Goal: Navigation & Orientation: Find specific page/section

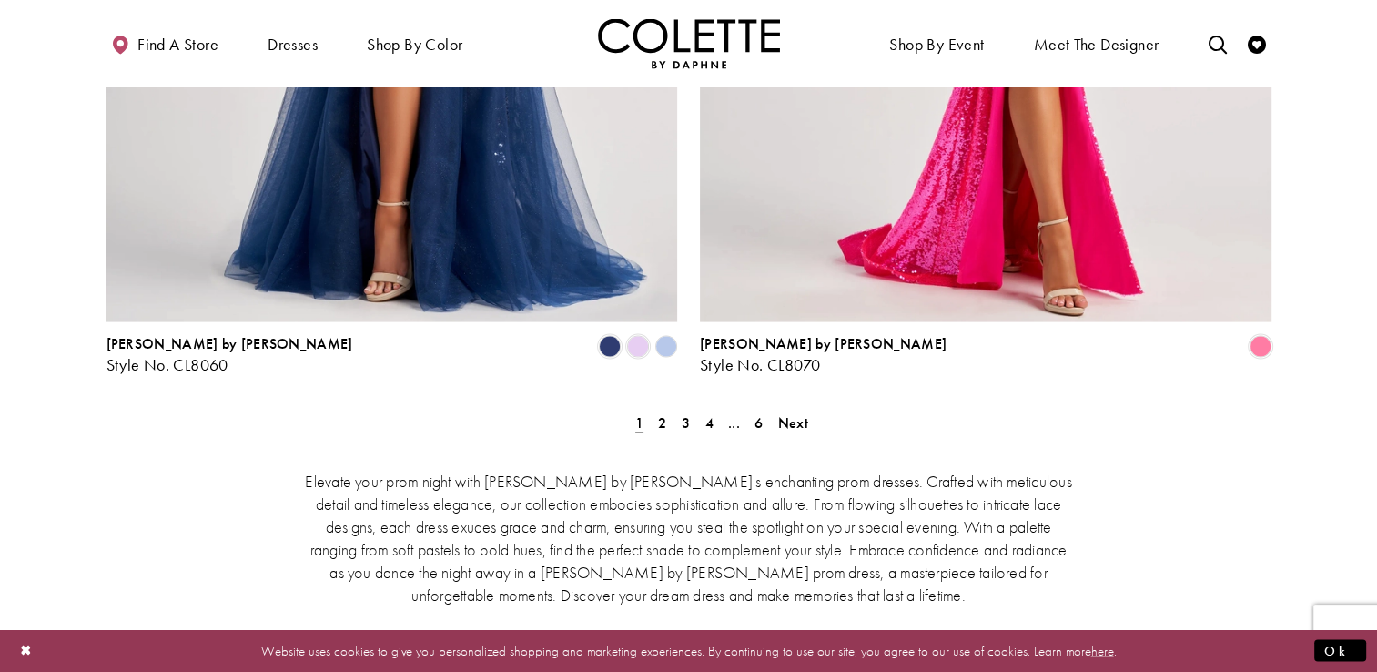
scroll to position [3640, 0]
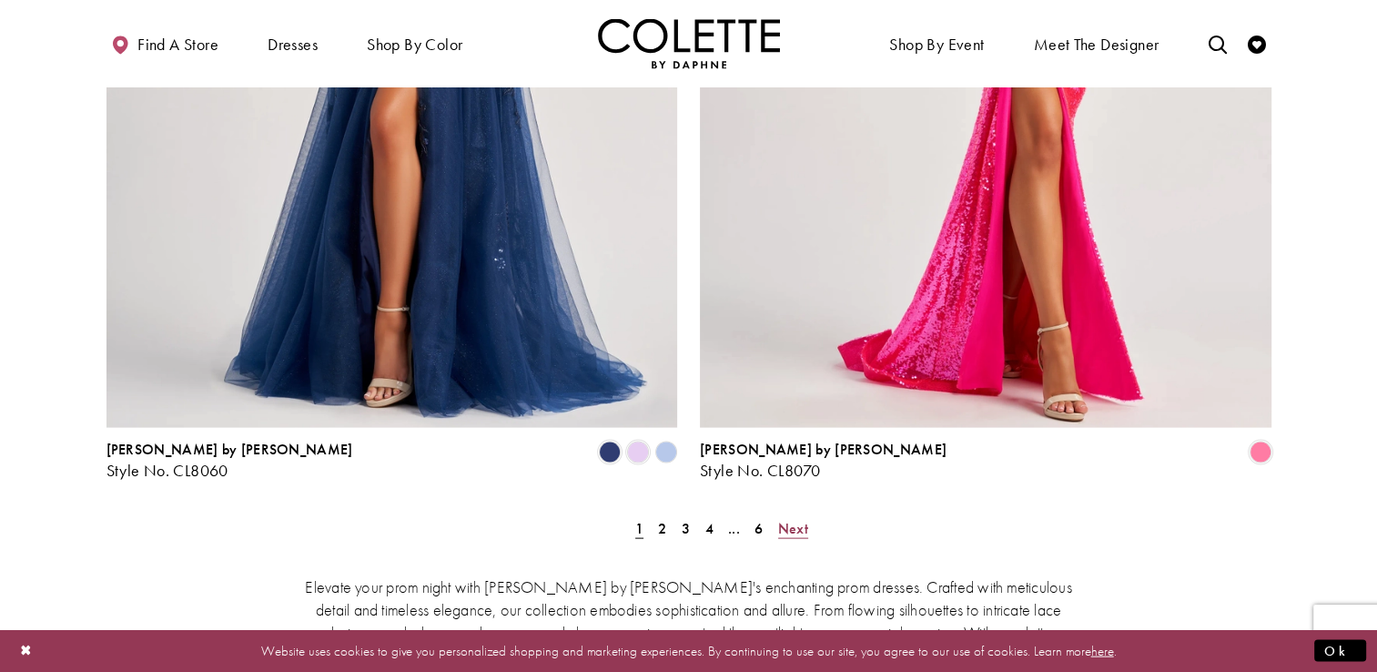
click at [799, 519] on span "Next" at bounding box center [793, 528] width 30 height 19
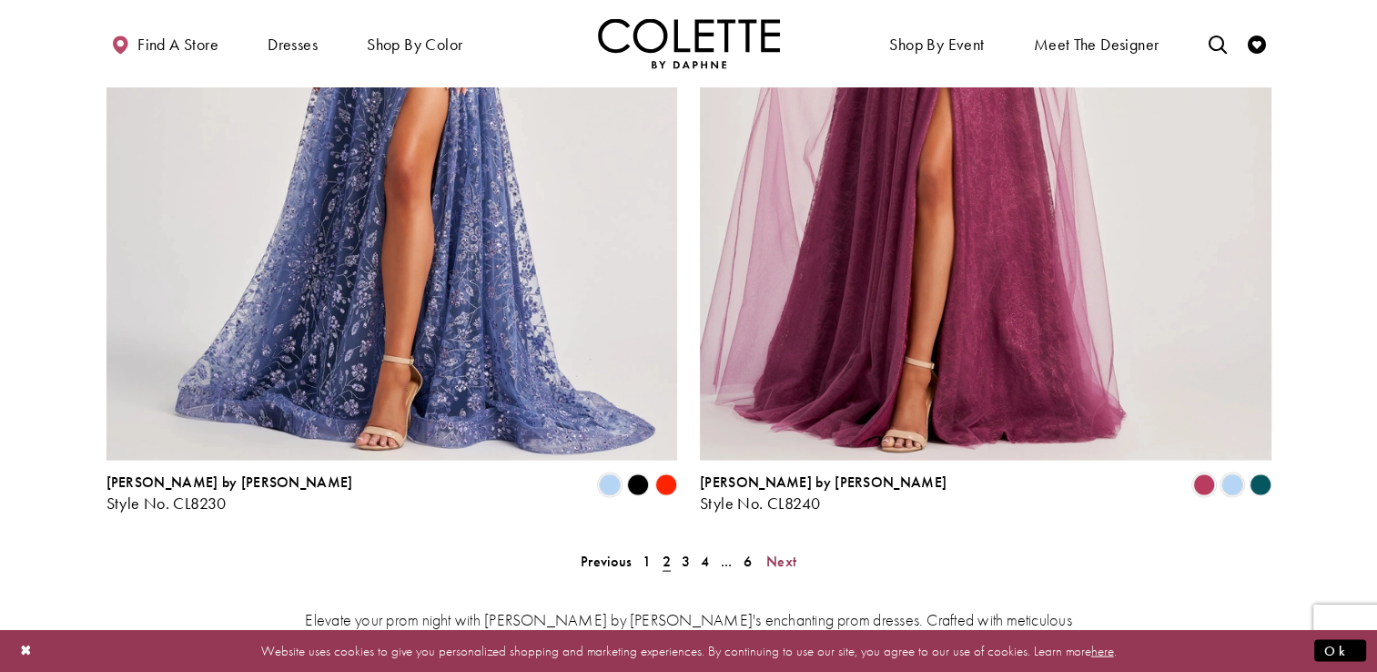
scroll to position [3634, 0]
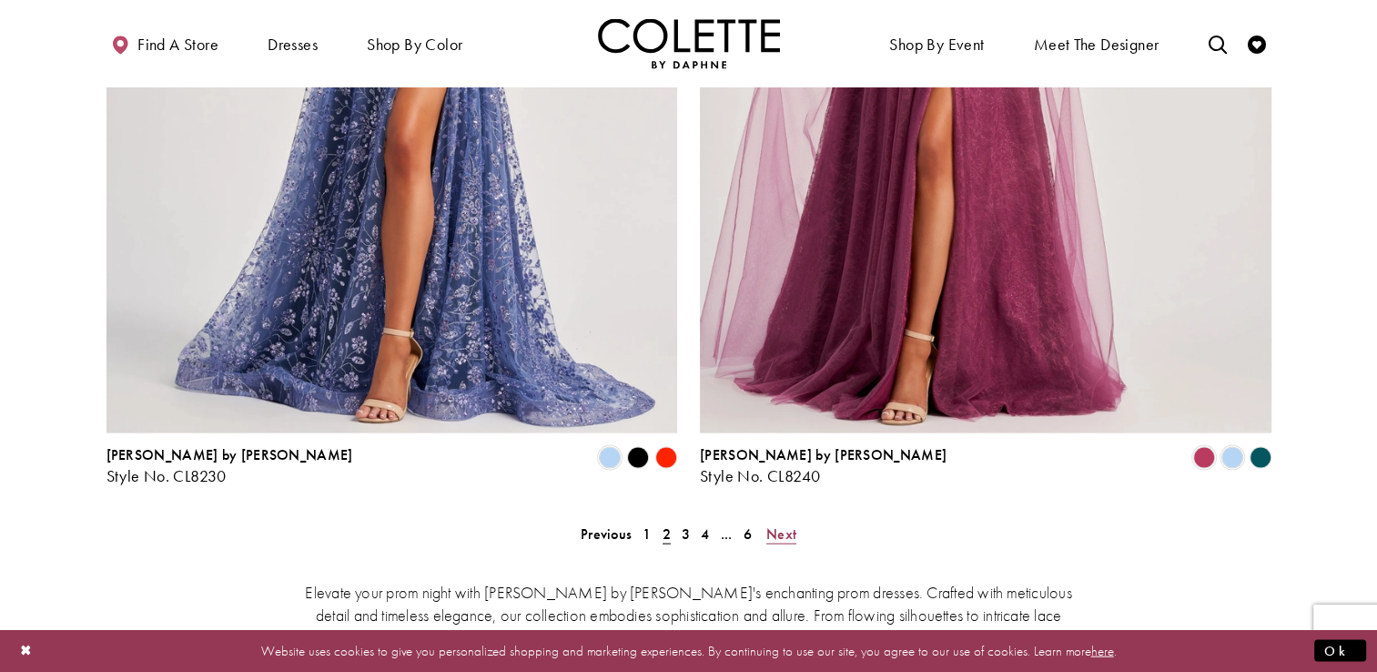
click at [793, 524] on span "Next" at bounding box center [781, 533] width 30 height 19
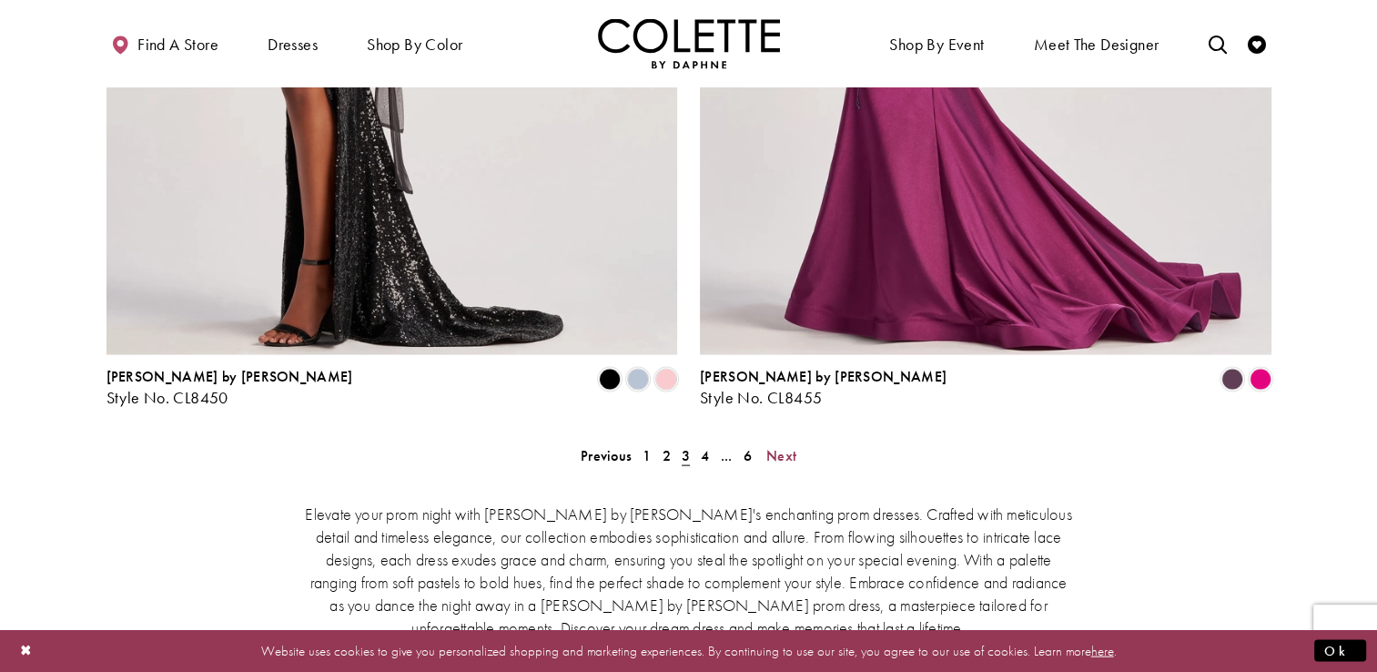
scroll to position [3718, 0]
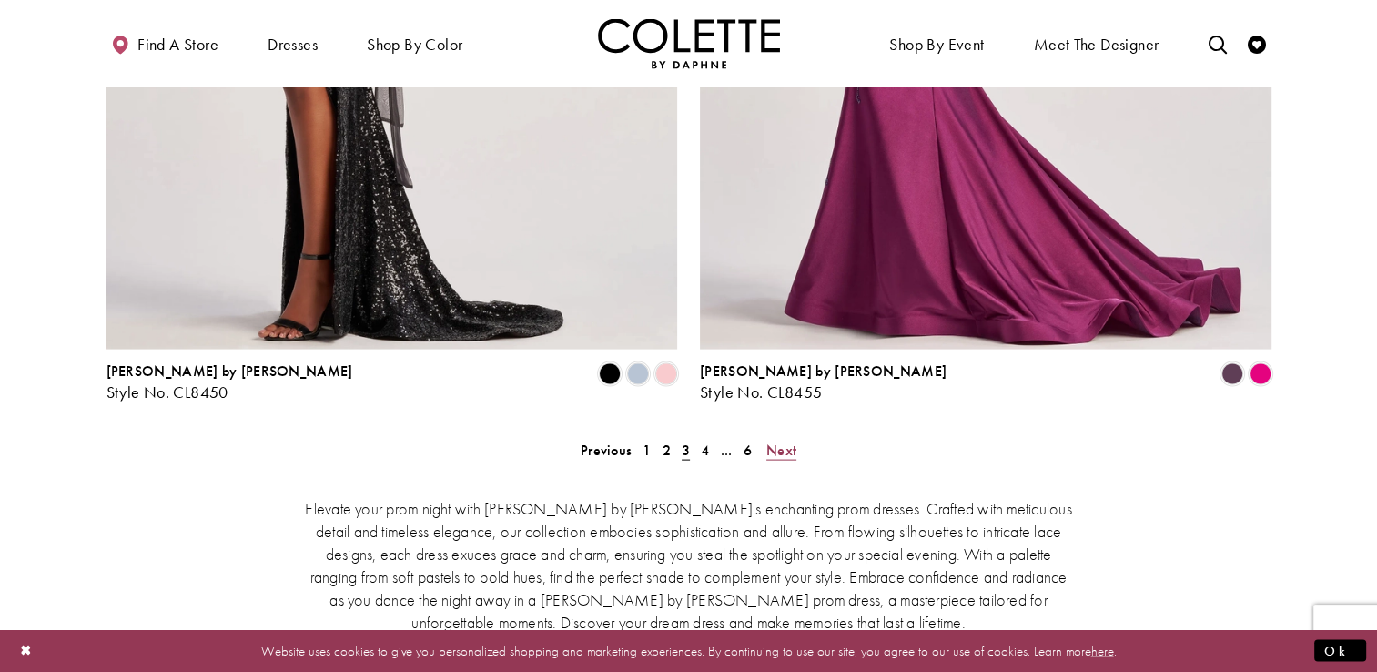
click at [786, 440] on span "Next" at bounding box center [781, 449] width 30 height 19
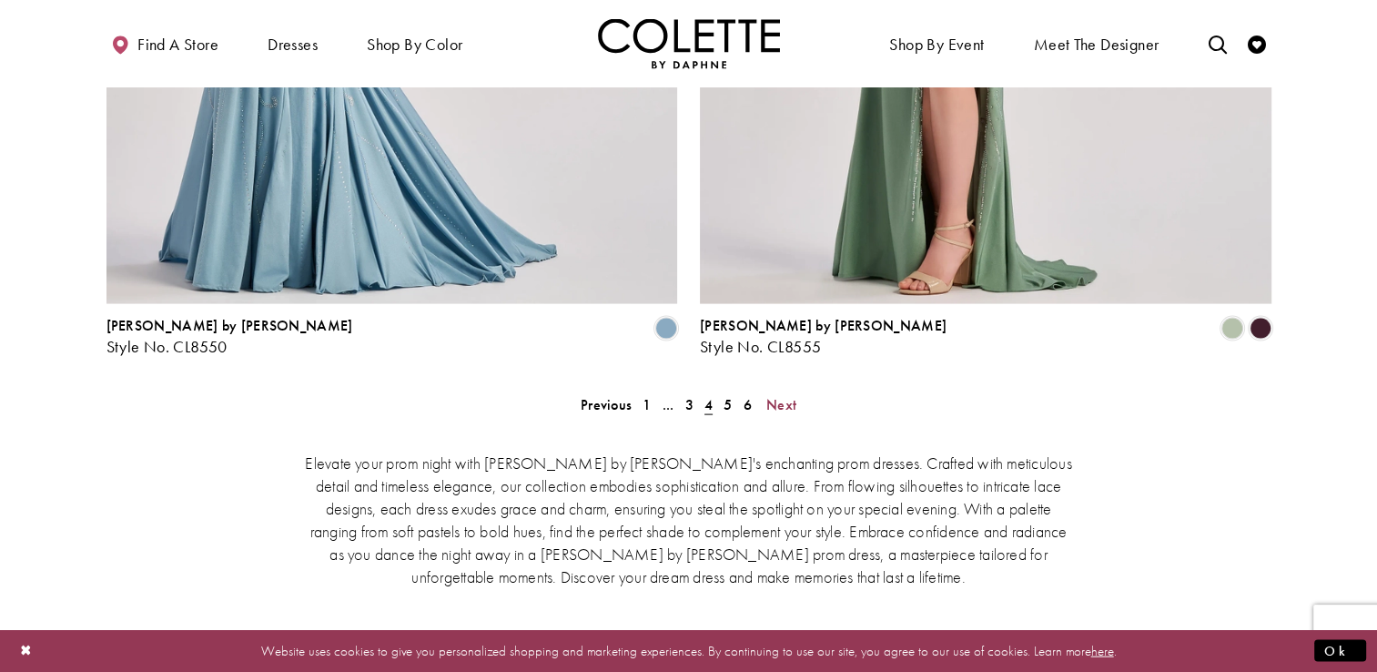
scroll to position [3769, 0]
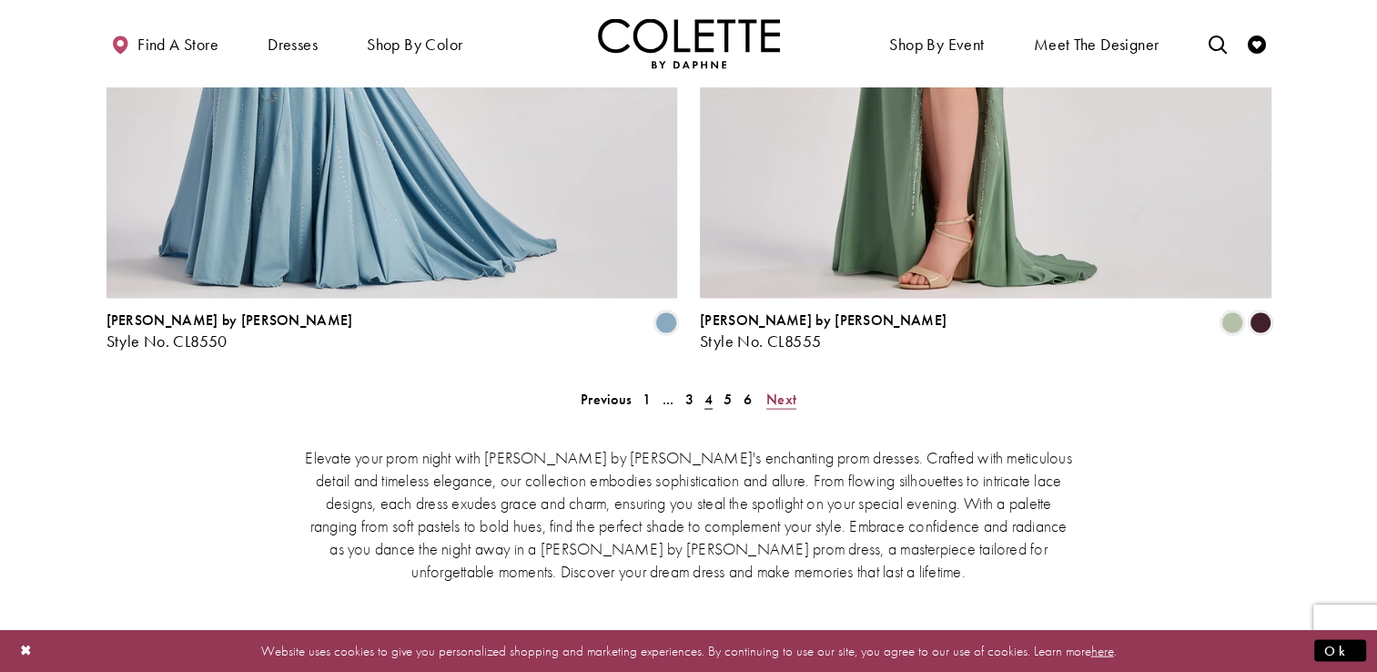
click at [779, 389] on span "Next" at bounding box center [781, 398] width 30 height 19
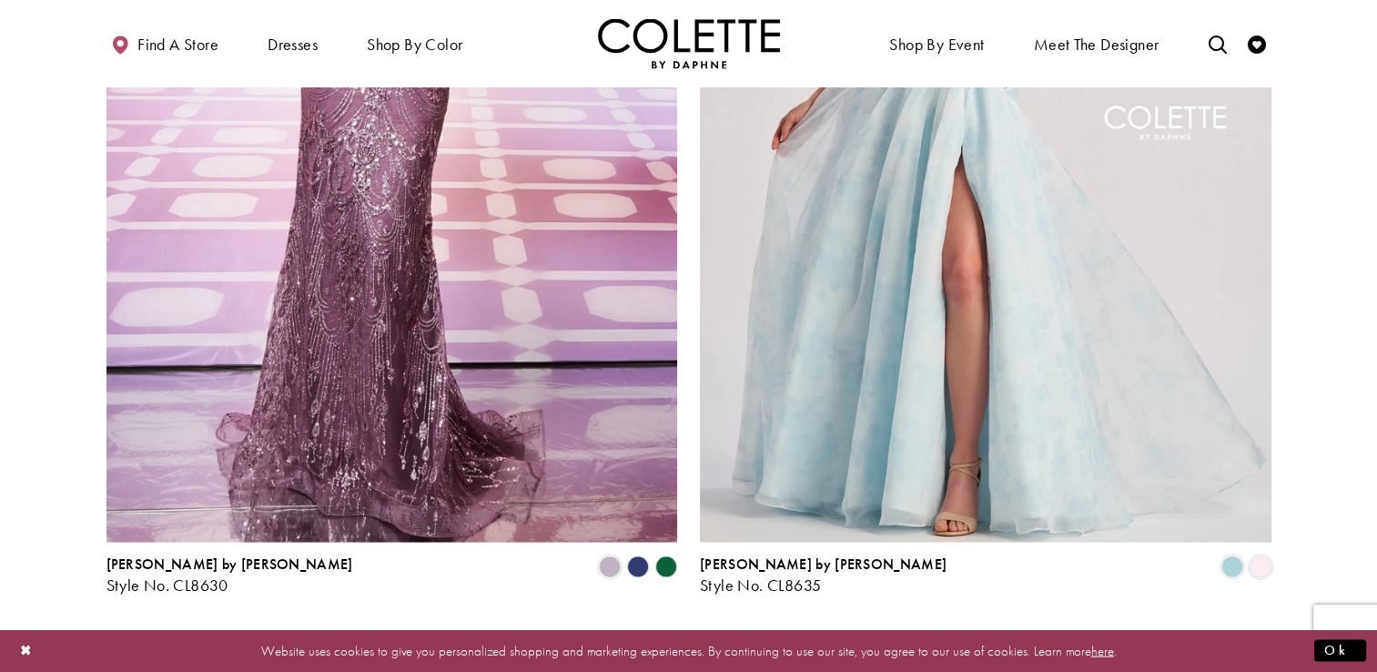
scroll to position [3548, 0]
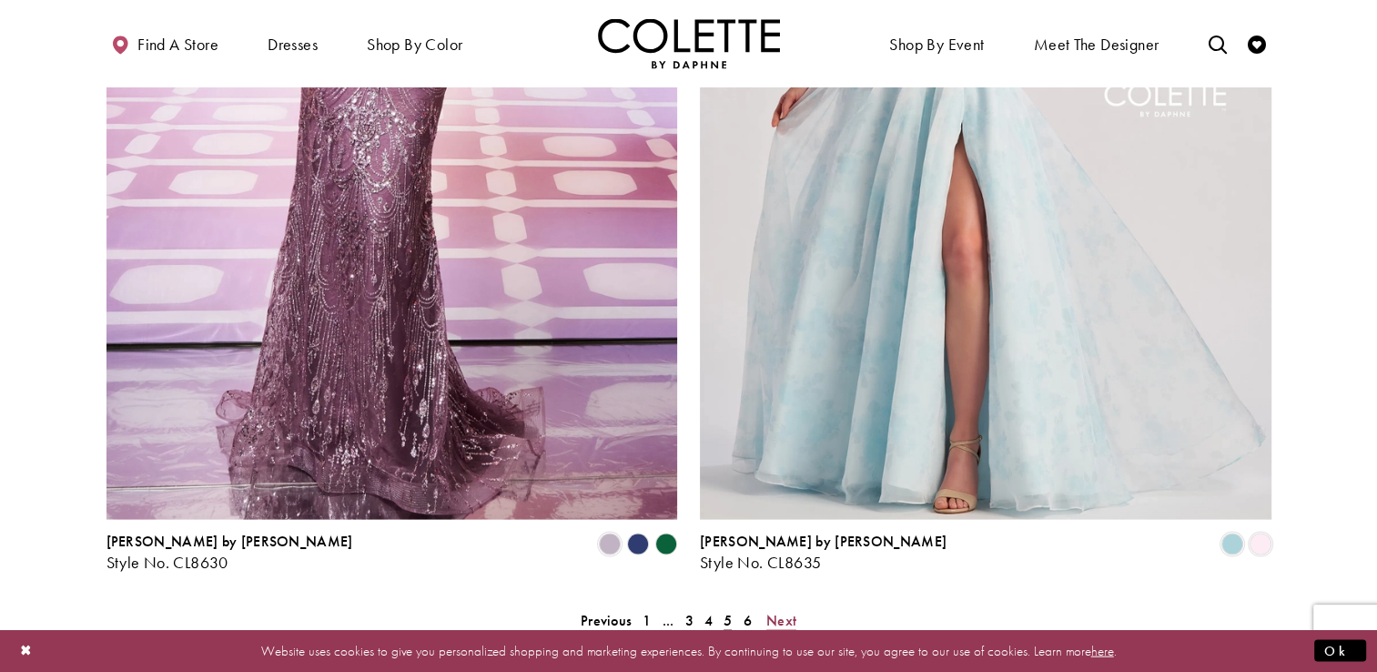
click at [783, 611] on span "Next" at bounding box center [781, 620] width 30 height 19
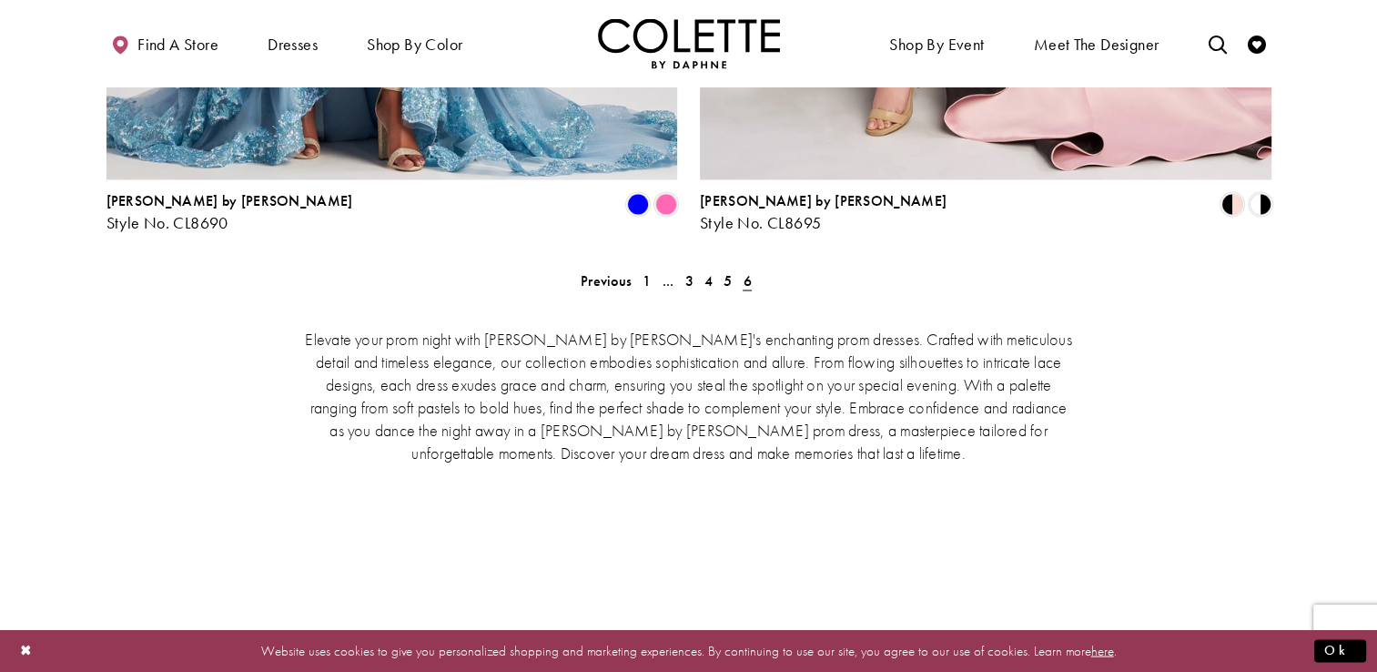
scroll to position [1831, 0]
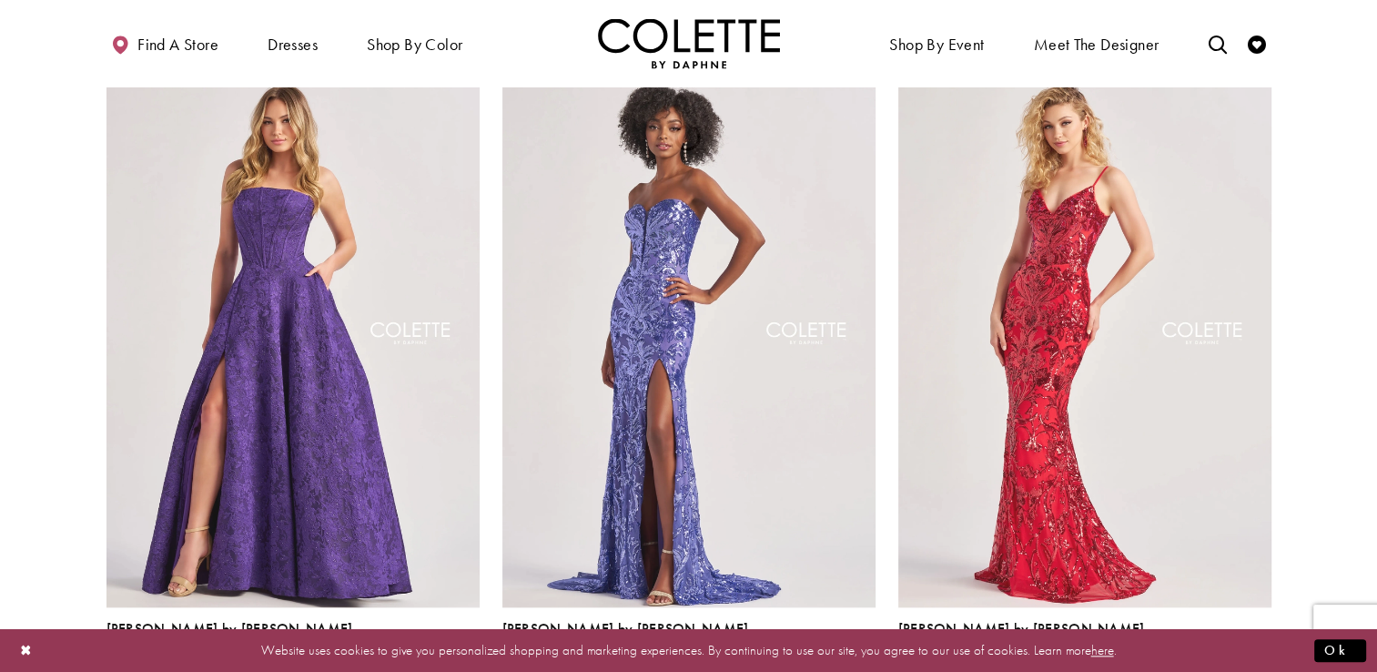
scroll to position [467, 0]
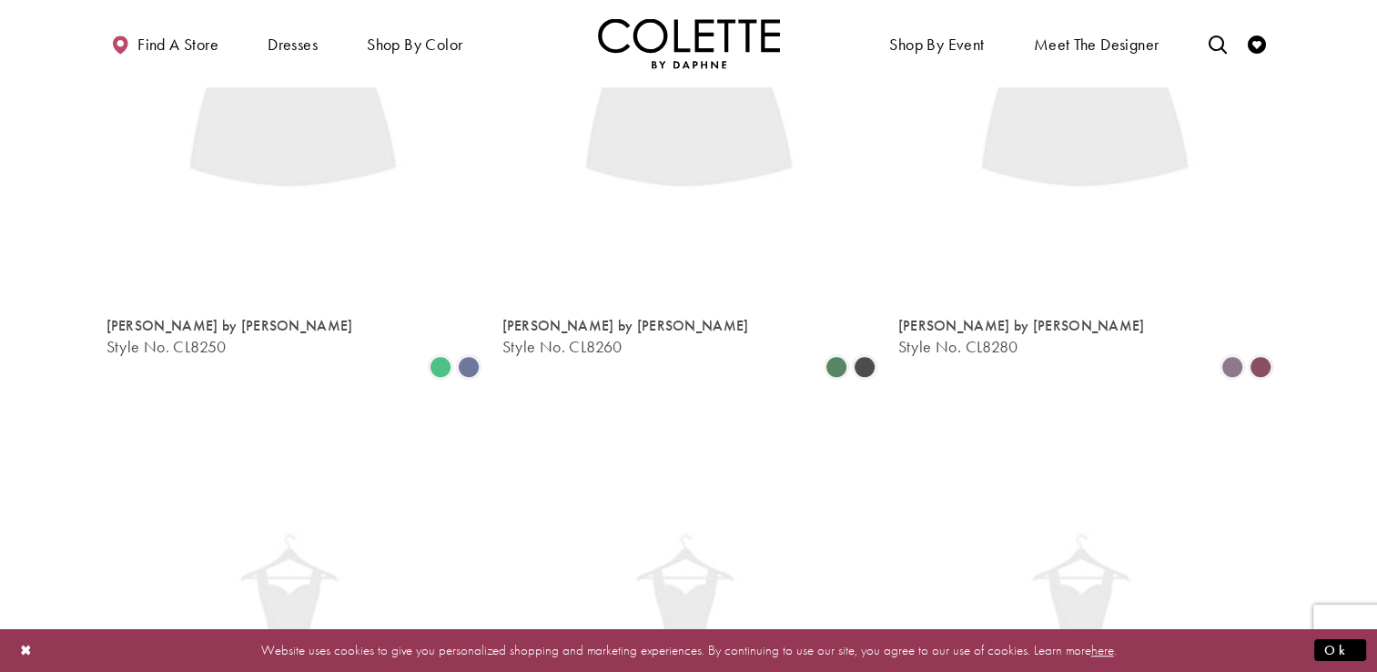
scroll to position [467, 0]
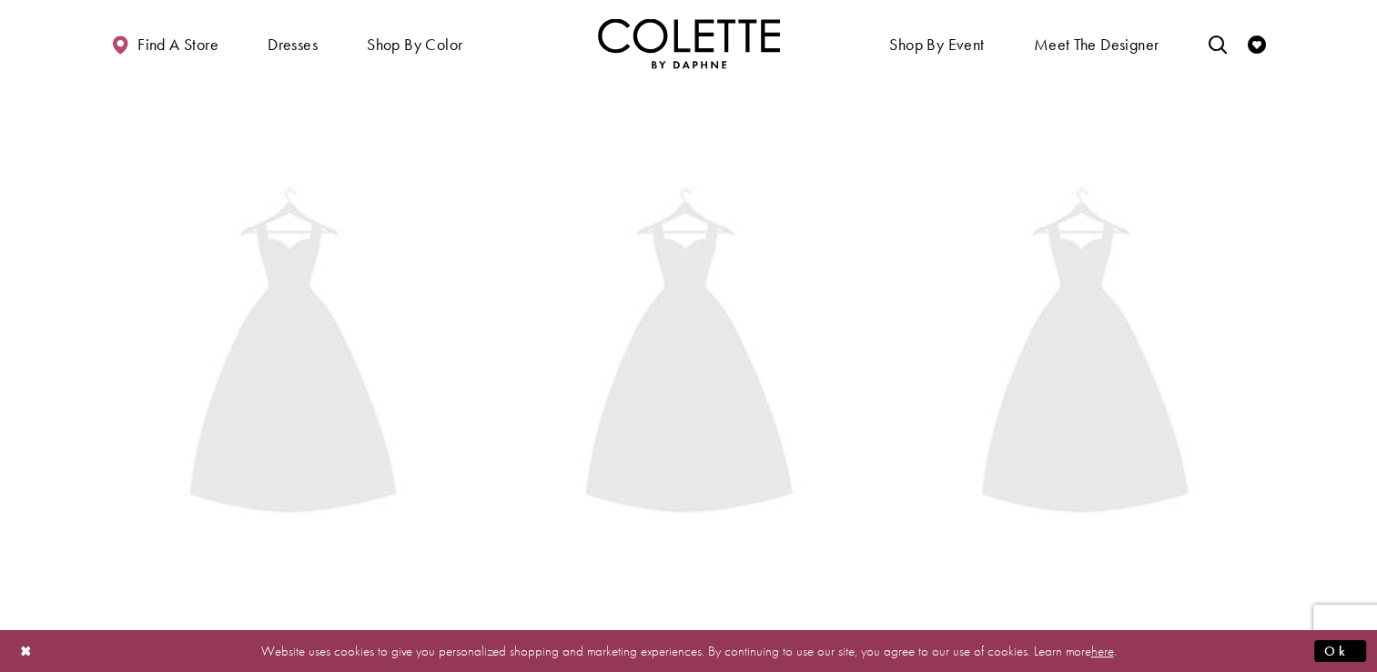
scroll to position [467, 0]
